Goal: Check status: Check status

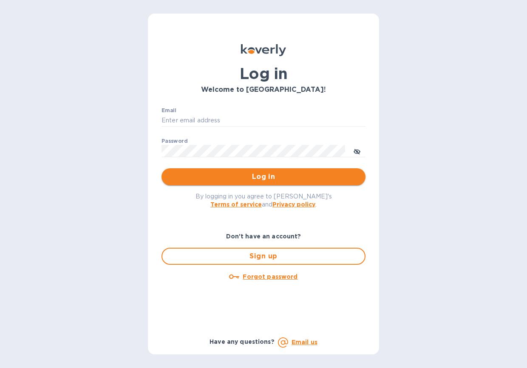
type input "tamanifood@gmail.com"
click at [240, 177] on span "Log in" at bounding box center [263, 177] width 190 height 10
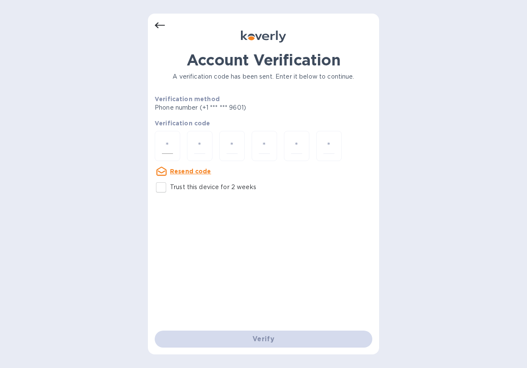
click at [170, 141] on input "number" at bounding box center [167, 146] width 11 height 16
type input "6"
type input "9"
type input "6"
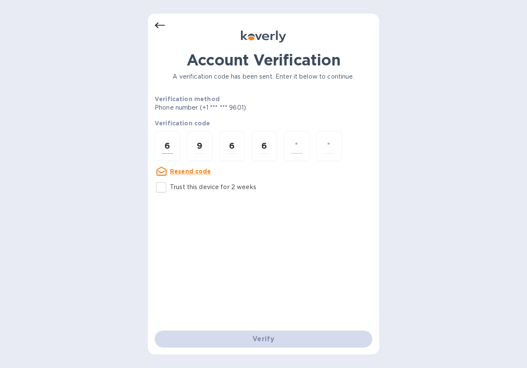
type input "0"
type input "4"
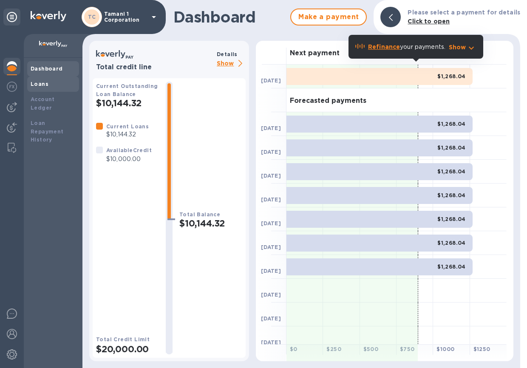
click at [47, 86] on div "Loans" at bounding box center [53, 84] width 45 height 8
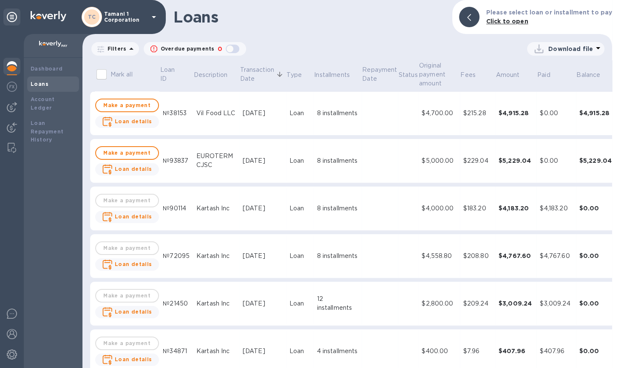
click at [65, 80] on div "Loans" at bounding box center [53, 84] width 45 height 8
click at [66, 71] on div "Dashboard" at bounding box center [53, 69] width 45 height 8
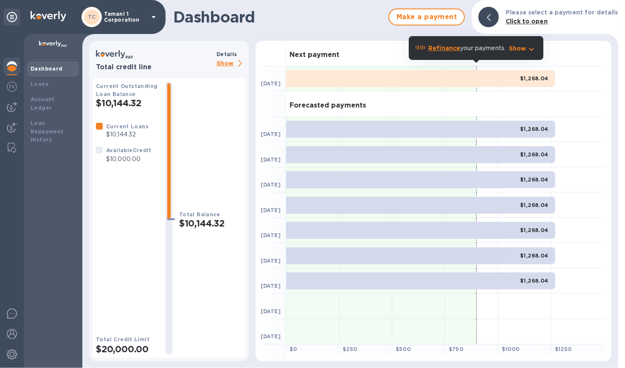
click at [497, 24] on div at bounding box center [489, 17] width 20 height 20
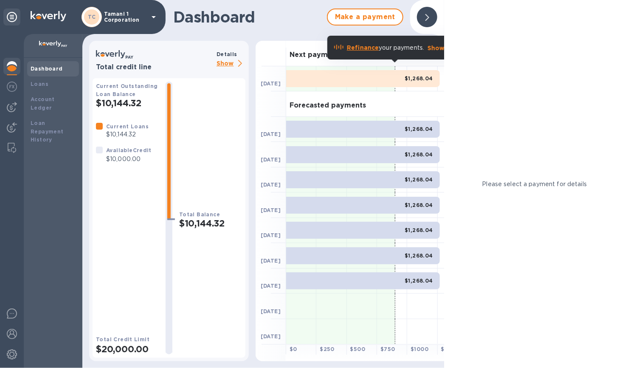
click at [432, 16] on div at bounding box center [427, 17] width 20 height 20
